Goal: Task Accomplishment & Management: Complete application form

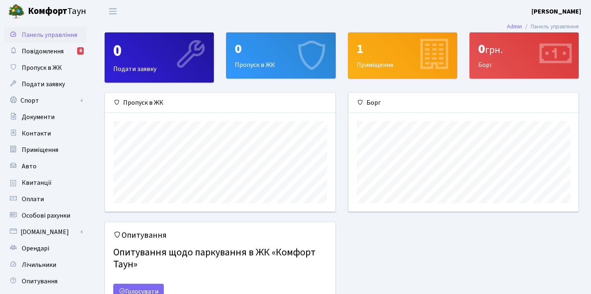
scroll to position [119, 230]
click at [259, 57] on div "0" at bounding box center [281, 49] width 92 height 16
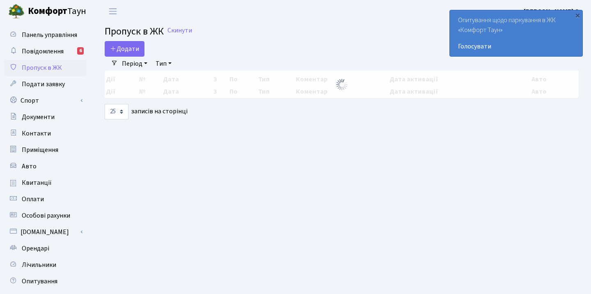
select select "25"
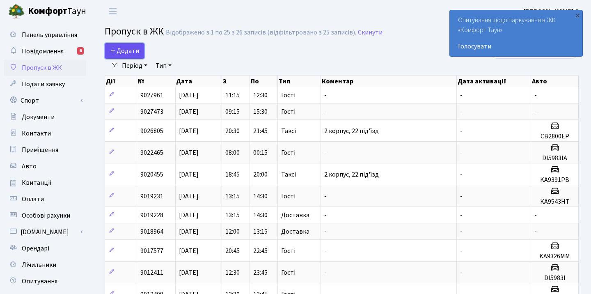
click at [129, 49] on span "Додати" at bounding box center [124, 50] width 29 height 9
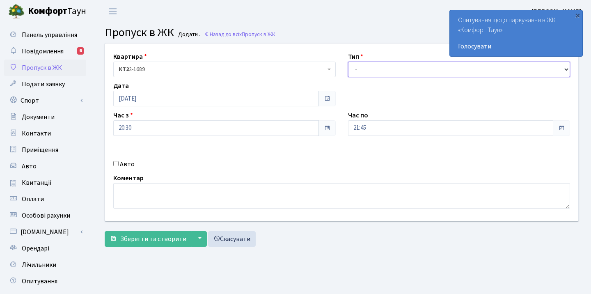
click at [361, 70] on select "- Доставка Таксі Гості Сервіс" at bounding box center [459, 70] width 222 height 16
select select "2"
click at [363, 66] on select "- Доставка Таксі Гості Сервіс" at bounding box center [459, 70] width 222 height 16
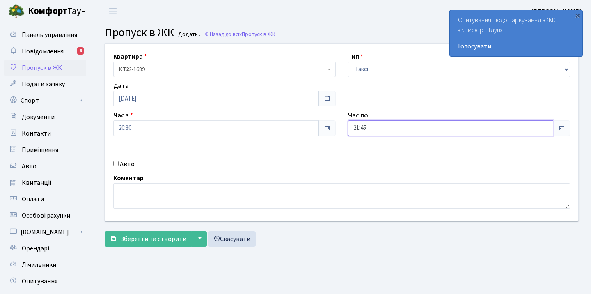
click at [379, 125] on input "21:45" at bounding box center [450, 128] width 205 height 16
click at [372, 151] on icon at bounding box center [370, 156] width 22 height 22
type input "22:45"
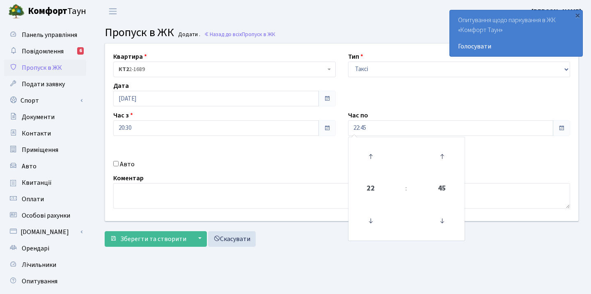
click at [329, 155] on div "Квартира <b>КТ2</b>&nbsp;&nbsp;&nbsp;2-1689 КТ2 2-1689 Тип - Доставка Таксі Гос…" at bounding box center [341, 131] width 485 height 177
click at [118, 164] on input "Авто" at bounding box center [115, 163] width 5 height 5
checkbox input "true"
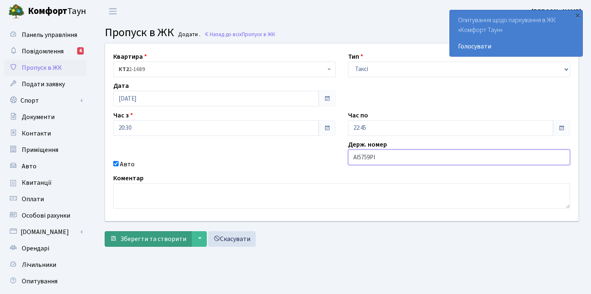
type input "AI5759PI"
click at [142, 239] on span "Зберегти та створити" at bounding box center [153, 238] width 66 height 9
